Goal: Information Seeking & Learning: Learn about a topic

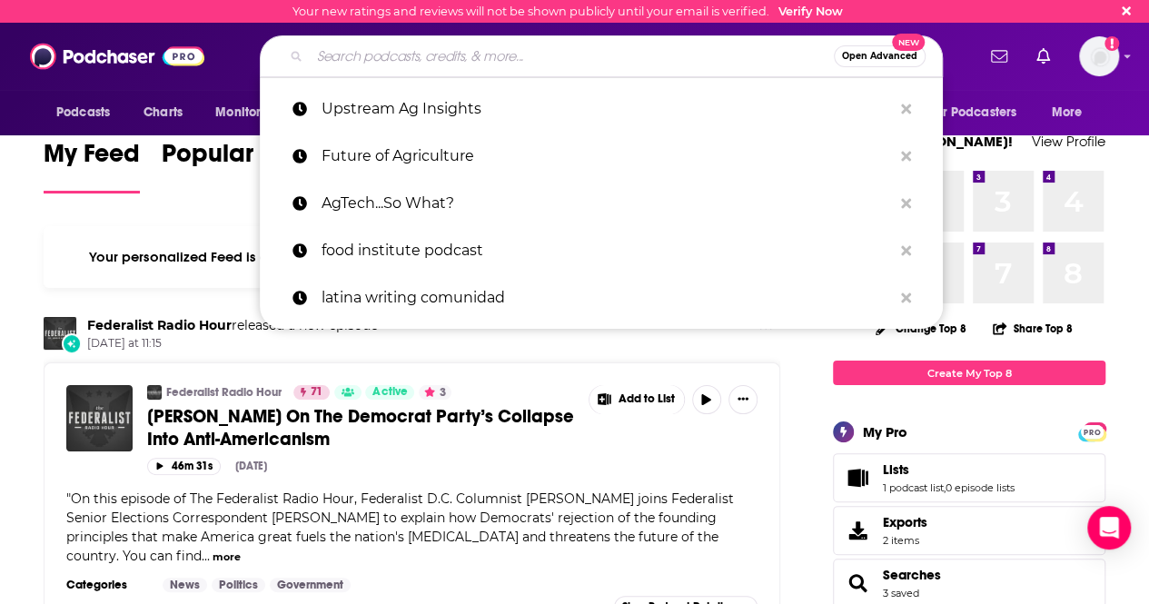
click at [364, 54] on input "Search podcasts, credits, & more..." at bounding box center [572, 56] width 524 height 29
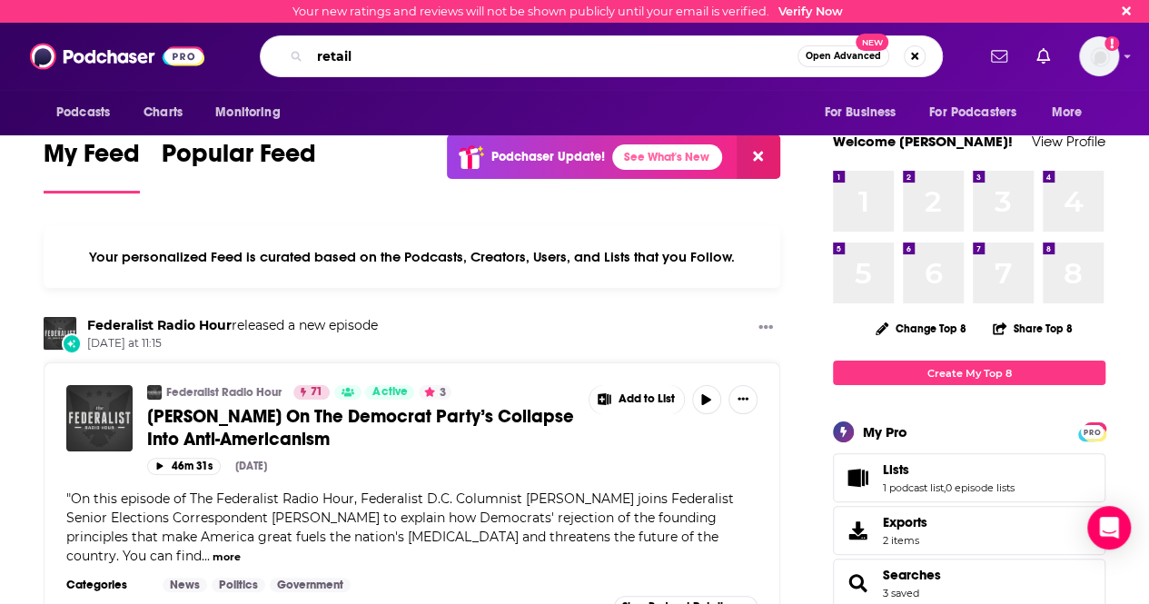
type input "retail"
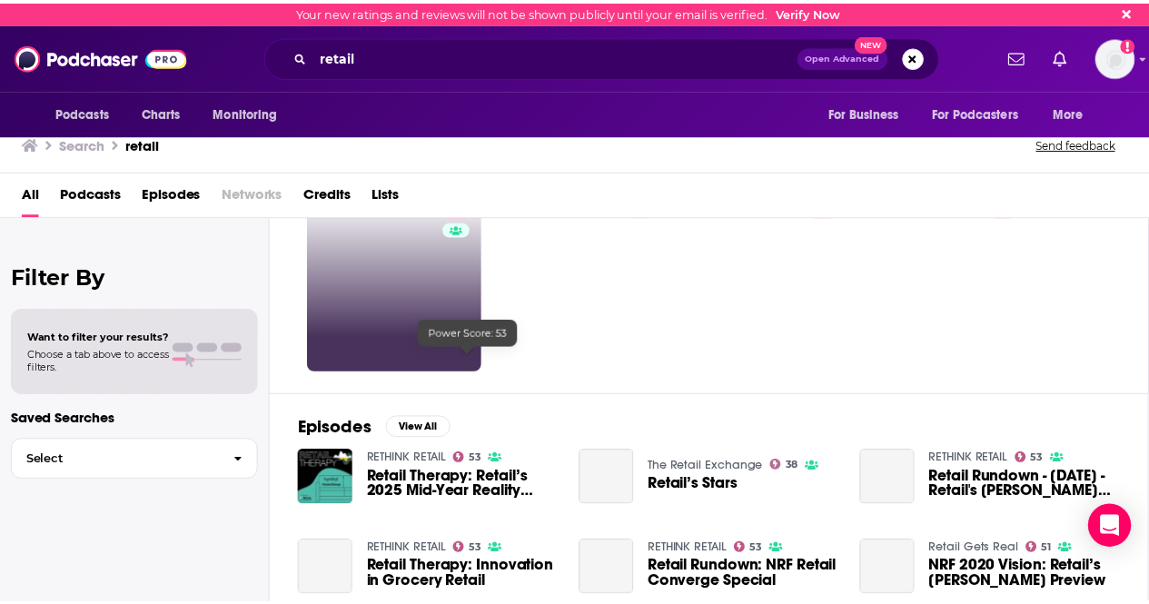
scroll to position [182, 0]
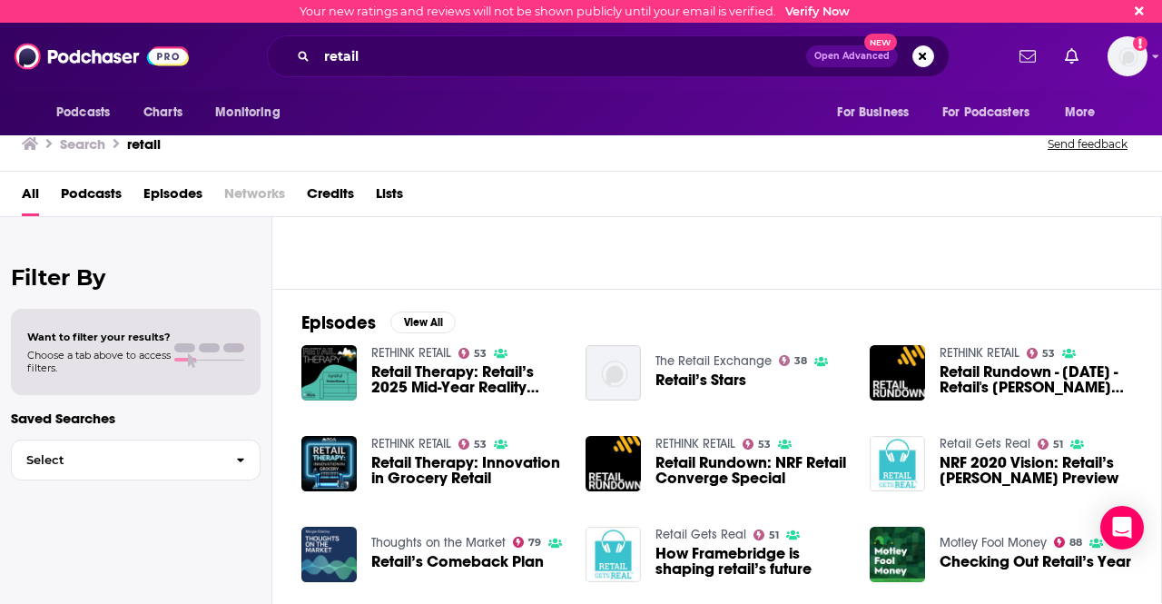
click at [457, 368] on span "Retail Therapy: Retail’s 2025 Mid-Year Reality Check" at bounding box center [467, 379] width 193 height 31
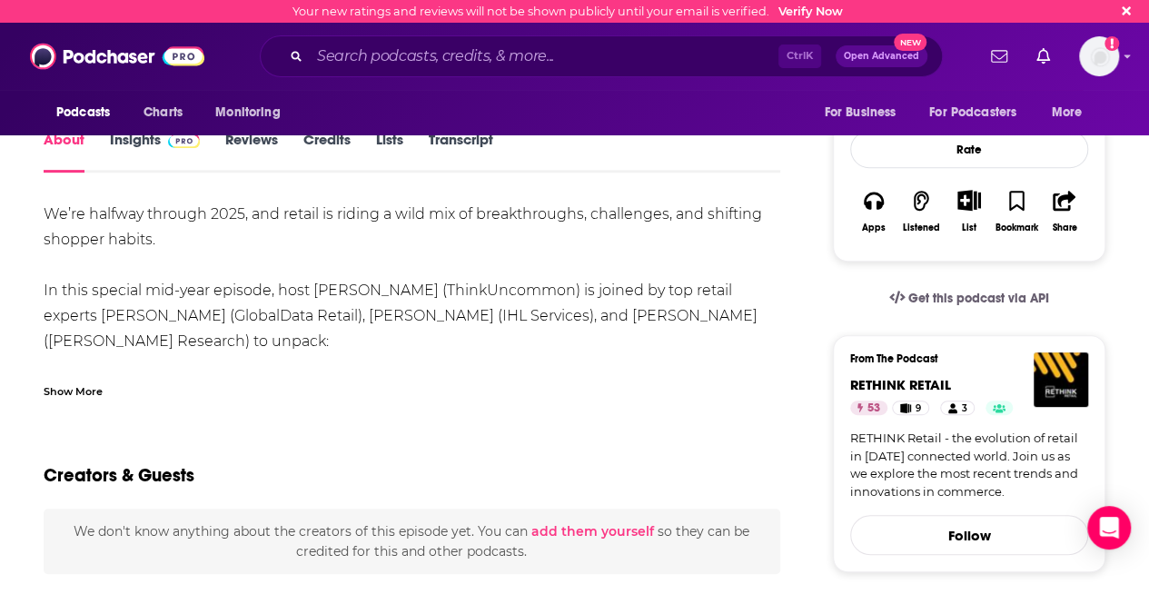
scroll to position [272, 0]
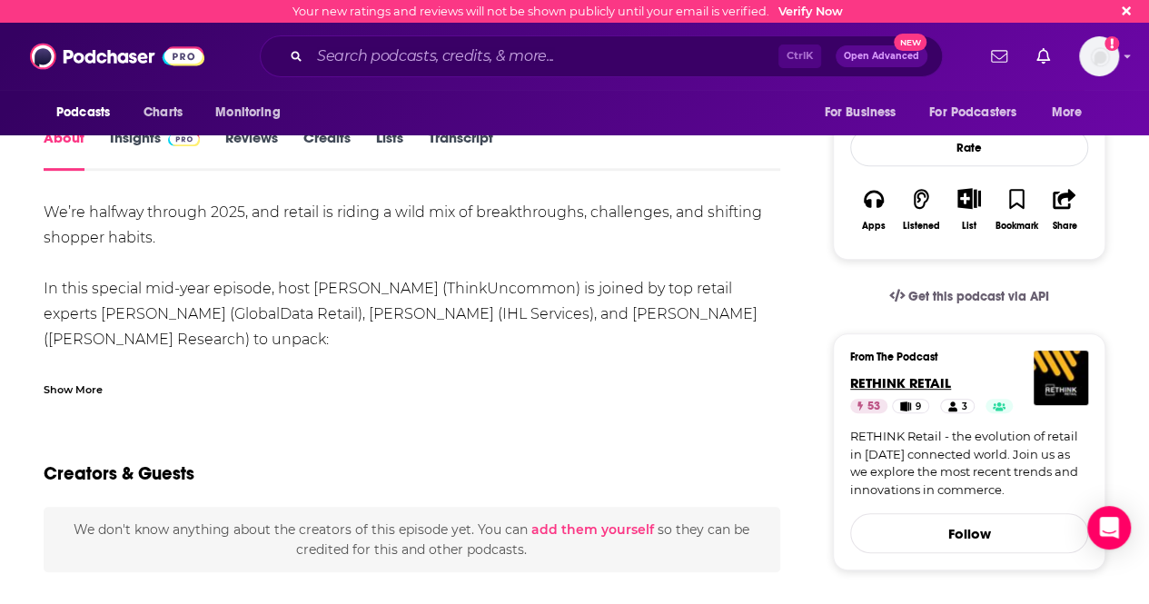
click at [888, 376] on span "RETHINK RETAIL" at bounding box center [900, 382] width 101 height 17
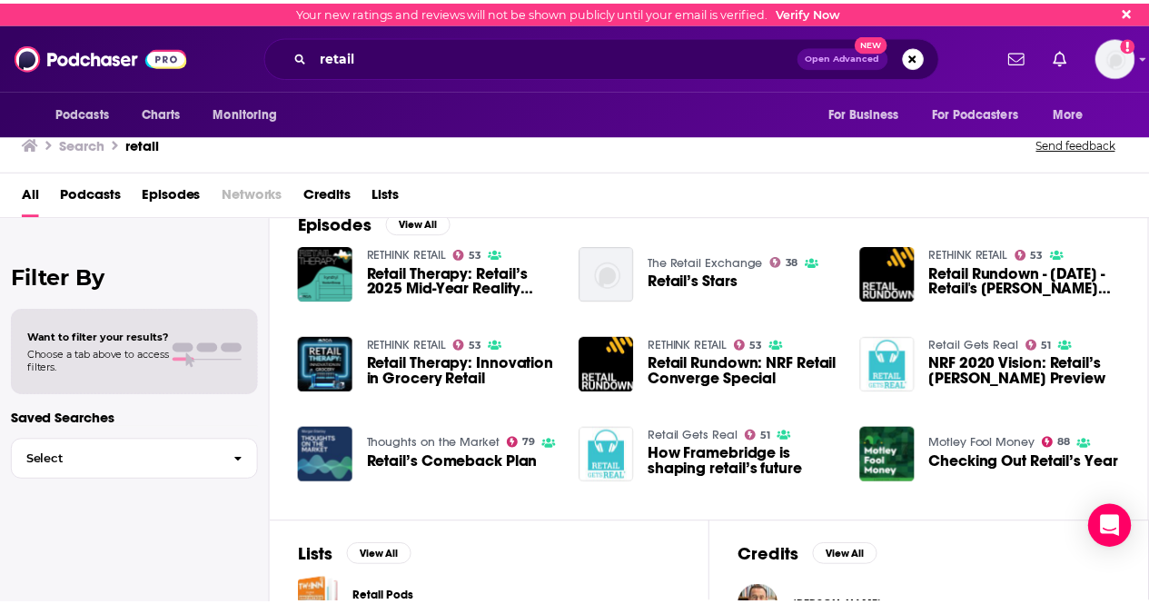
scroll to position [306, 0]
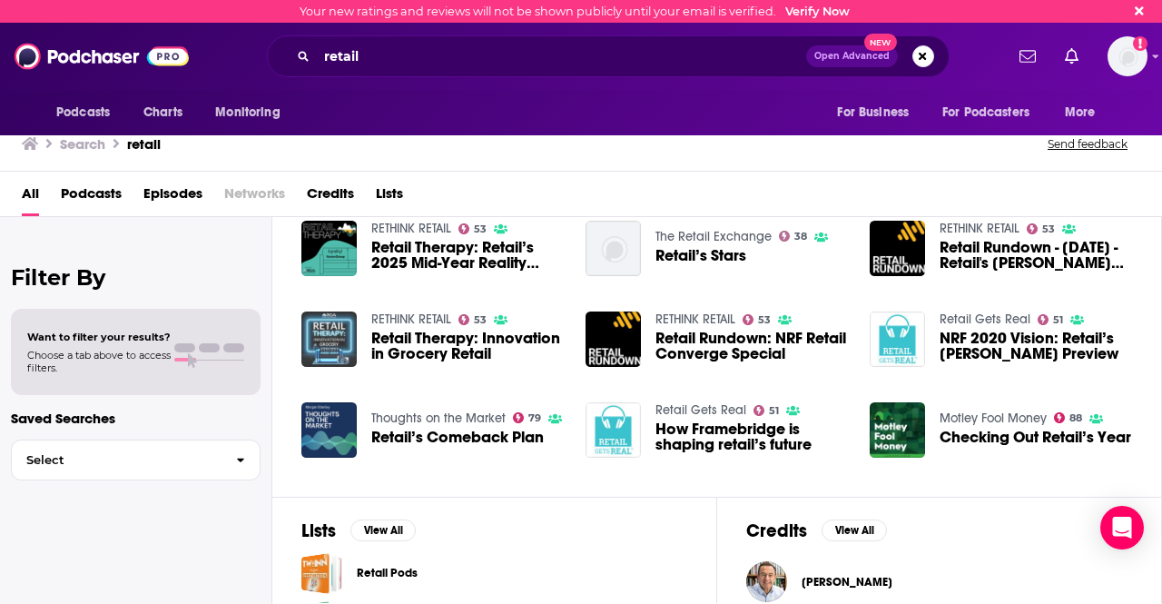
click at [327, 337] on img "Retail Therapy: Innovation in Grocery Retail" at bounding box center [329, 339] width 55 height 55
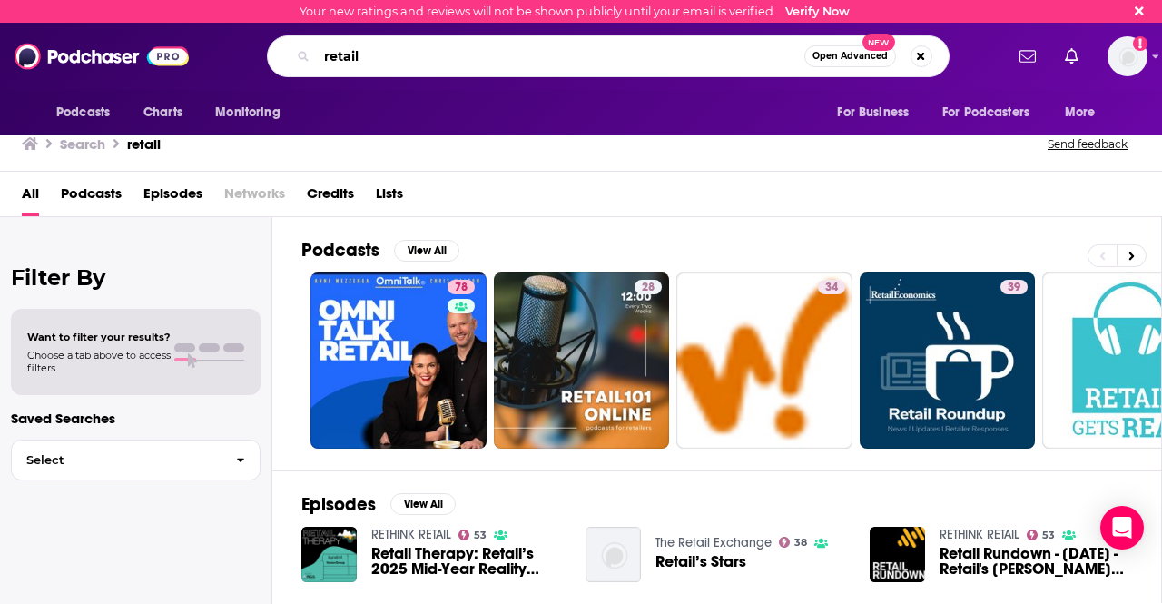
click at [458, 68] on input "retail" at bounding box center [561, 56] width 488 height 29
type input "retail podcasts"
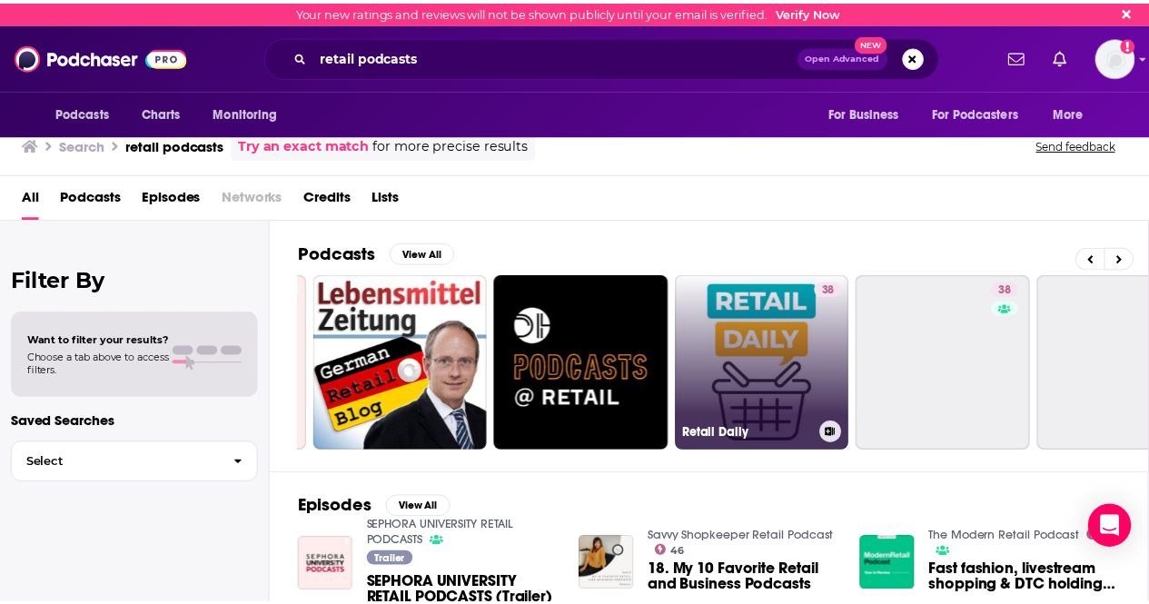
scroll to position [0, 545]
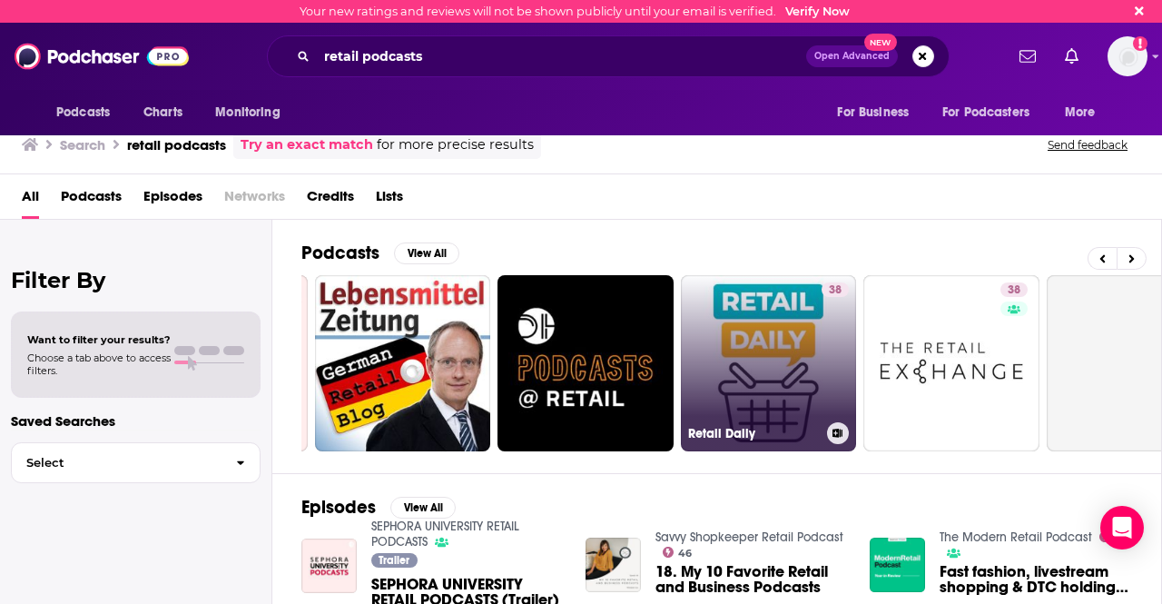
click at [794, 341] on link "38 Retail Daily" at bounding box center [769, 363] width 176 height 176
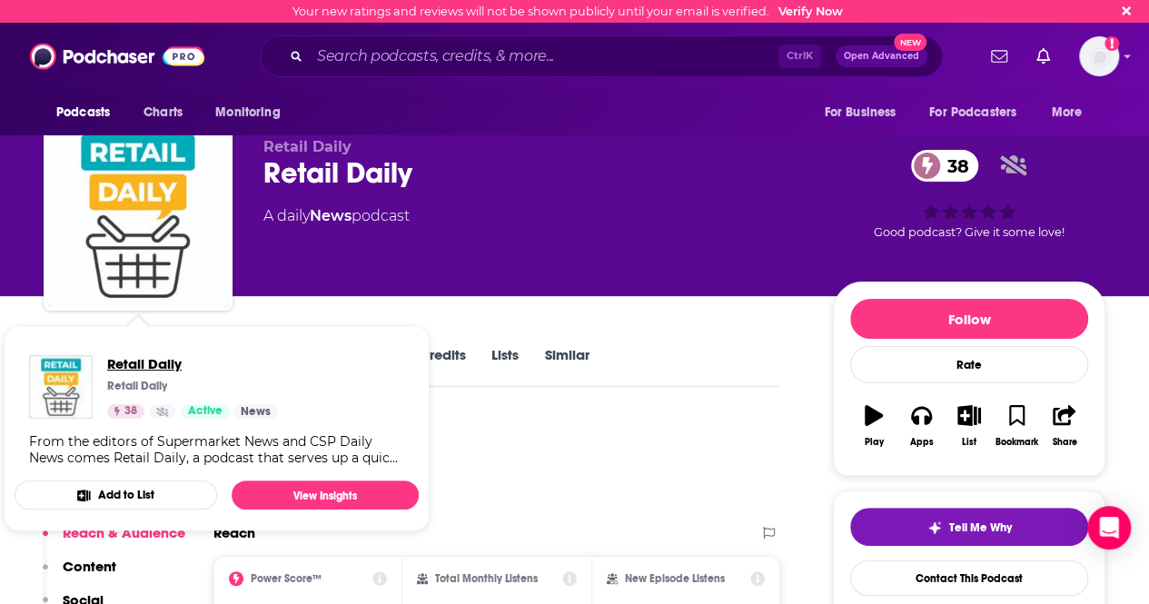
click at [140, 361] on span "Retail Daily" at bounding box center [192, 363] width 171 height 17
click at [71, 371] on img "Retail Daily" at bounding box center [61, 387] width 64 height 64
click at [134, 364] on span "Retail Daily" at bounding box center [192, 363] width 171 height 17
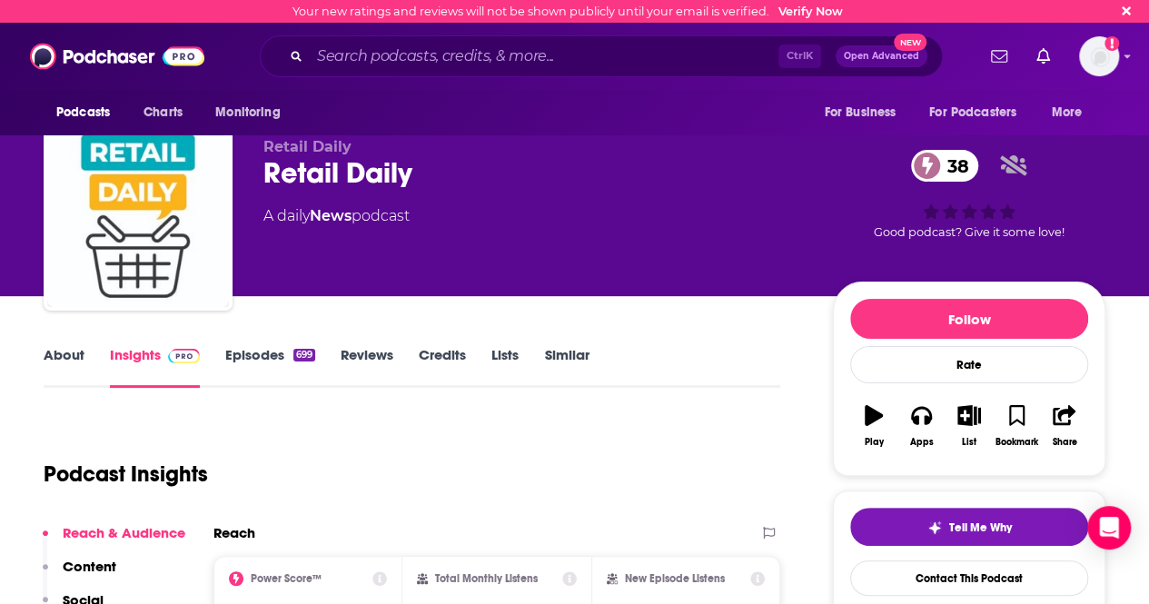
click at [75, 354] on link "About" at bounding box center [64, 367] width 41 height 42
click at [460, 50] on input "Search podcasts, credits, & more..." at bounding box center [544, 56] width 469 height 29
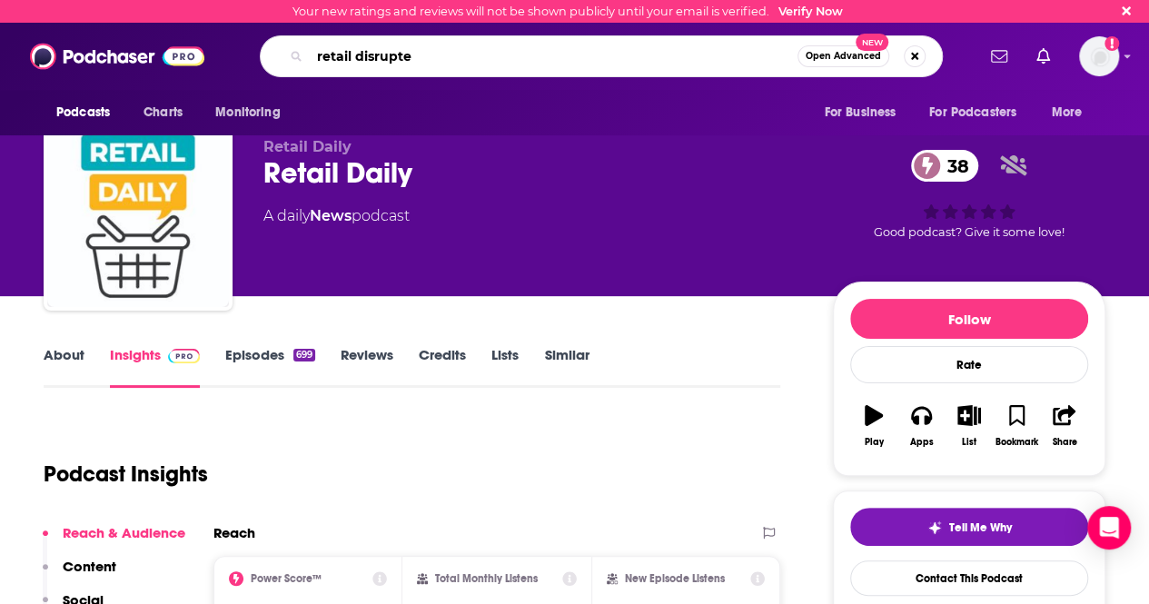
type input "retail disrupted"
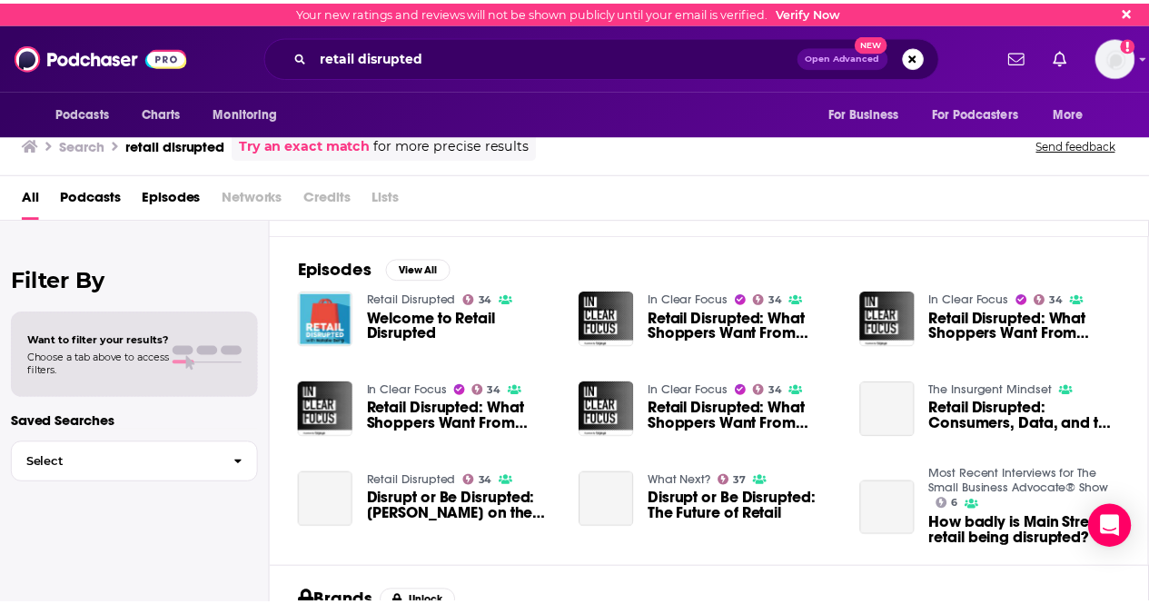
scroll to position [222, 0]
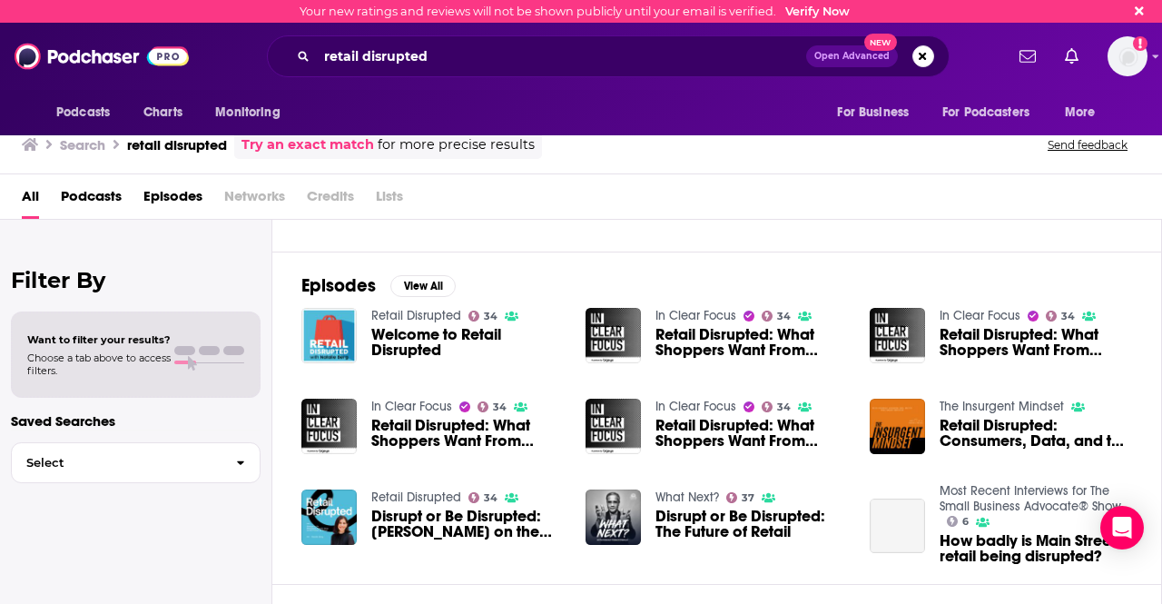
click at [418, 337] on span "Welcome to Retail Disrupted" at bounding box center [467, 342] width 193 height 31
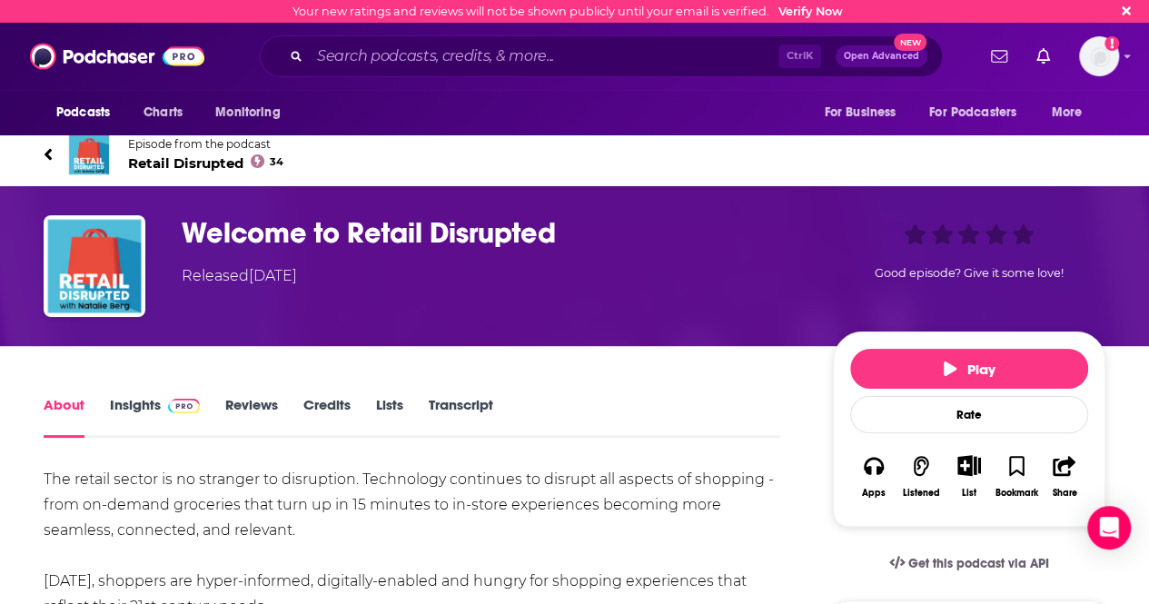
click at [240, 403] on link "Reviews" at bounding box center [251, 417] width 53 height 42
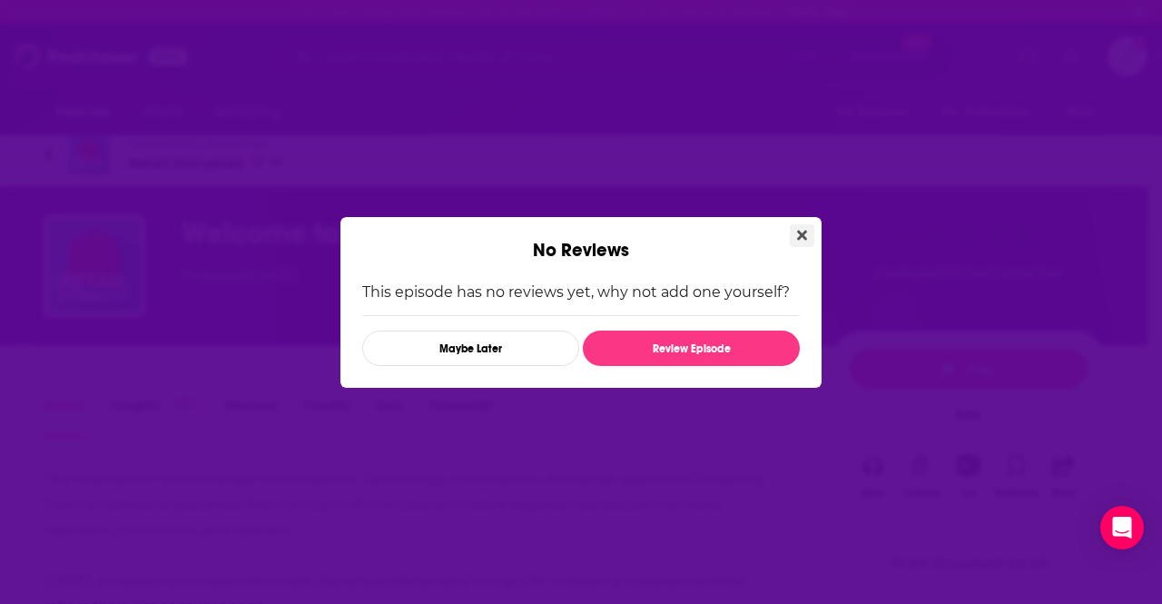
click at [798, 231] on icon "Close" at bounding box center [802, 235] width 10 height 10
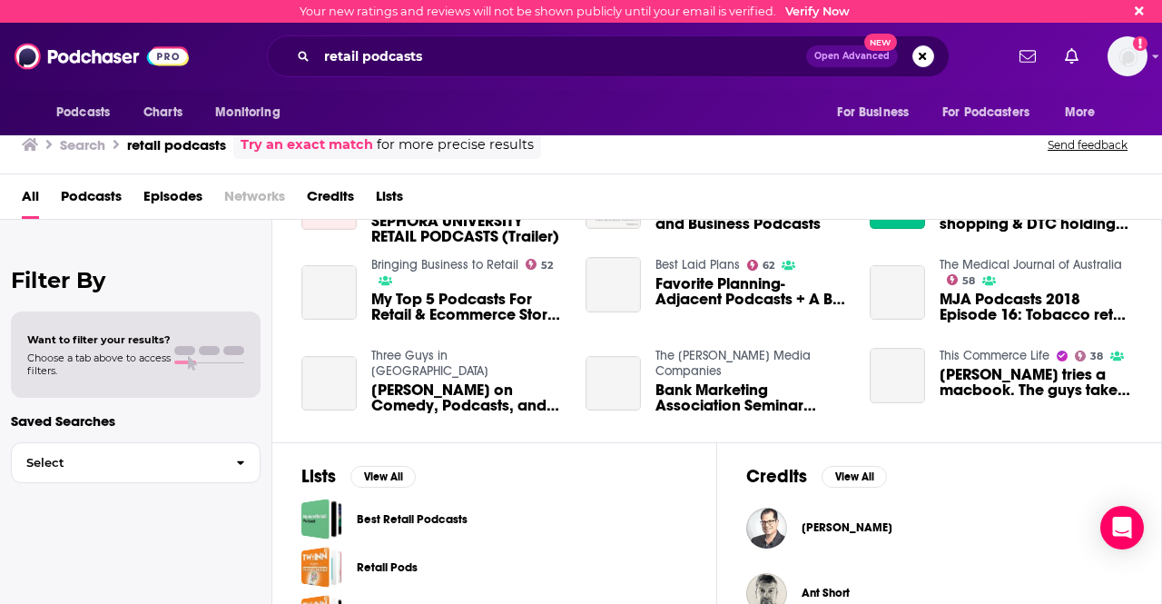
scroll to position [272, 0]
